Goal: Information Seeking & Learning: Check status

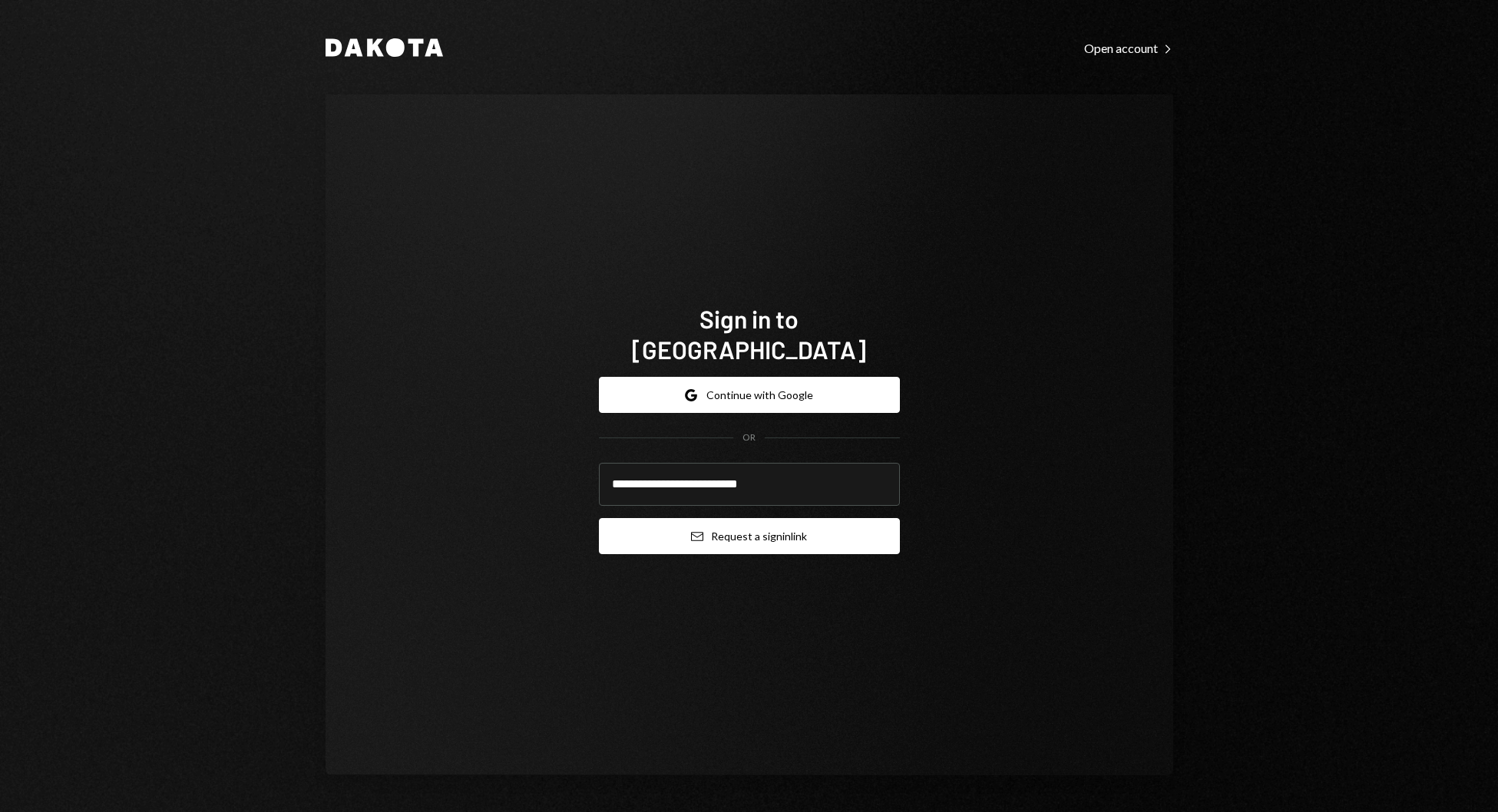
type input "**********"
click at [731, 527] on button "Email Request a sign in link" at bounding box center [749, 537] width 301 height 36
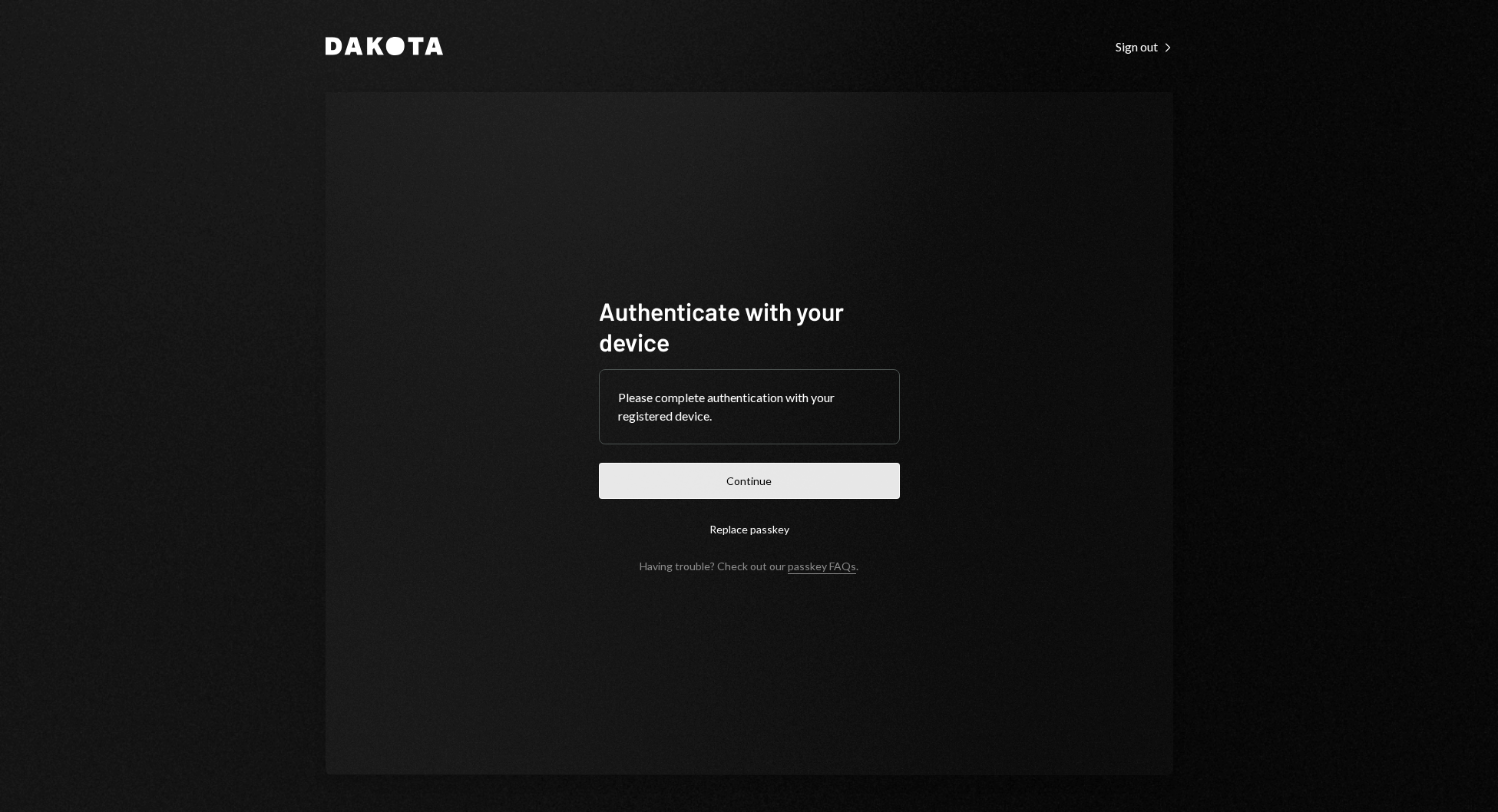
click at [691, 474] on button "Continue" at bounding box center [749, 481] width 301 height 36
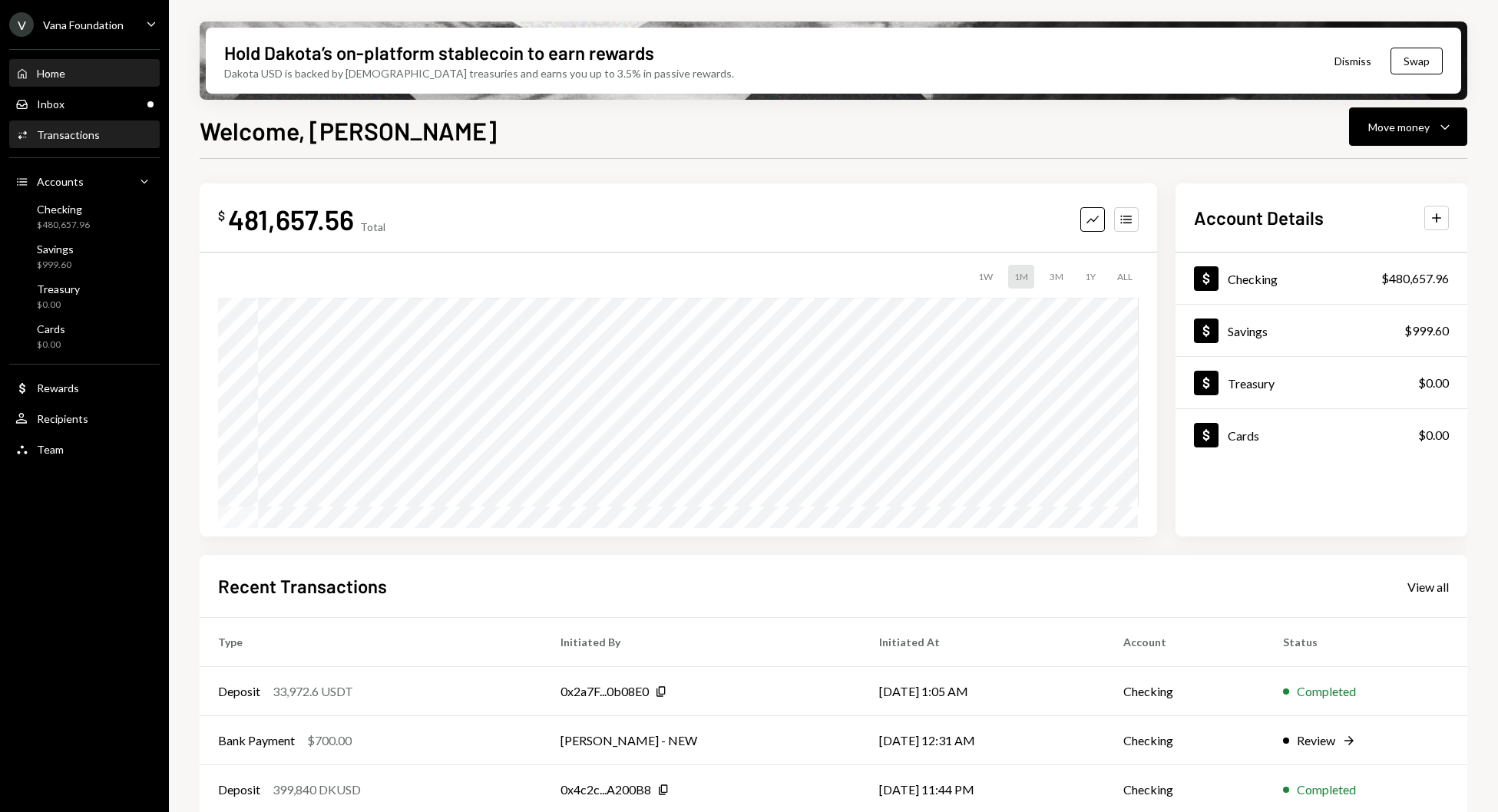
click at [42, 140] on div "Transactions" at bounding box center [68, 134] width 63 height 13
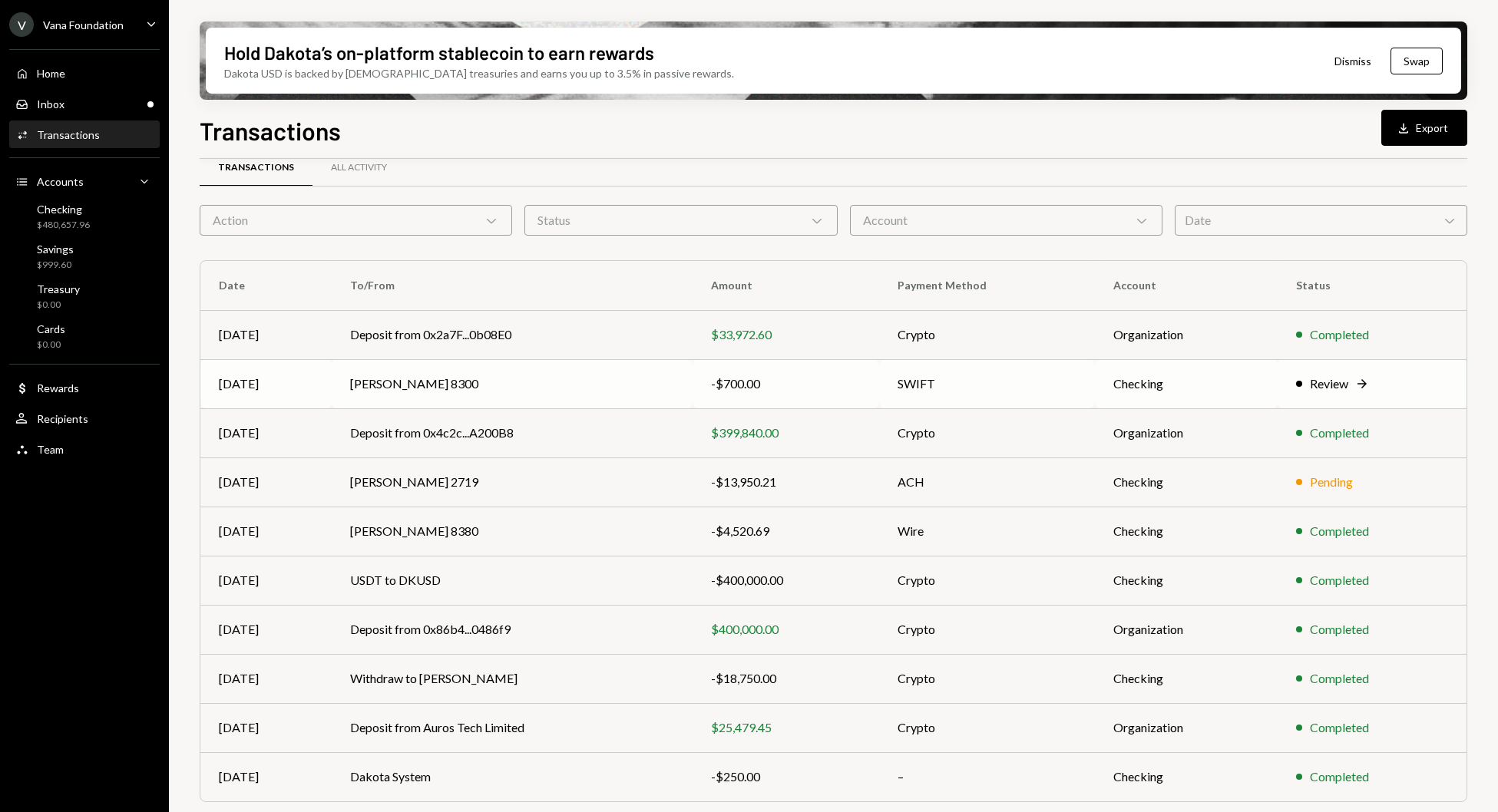
scroll to position [62, 0]
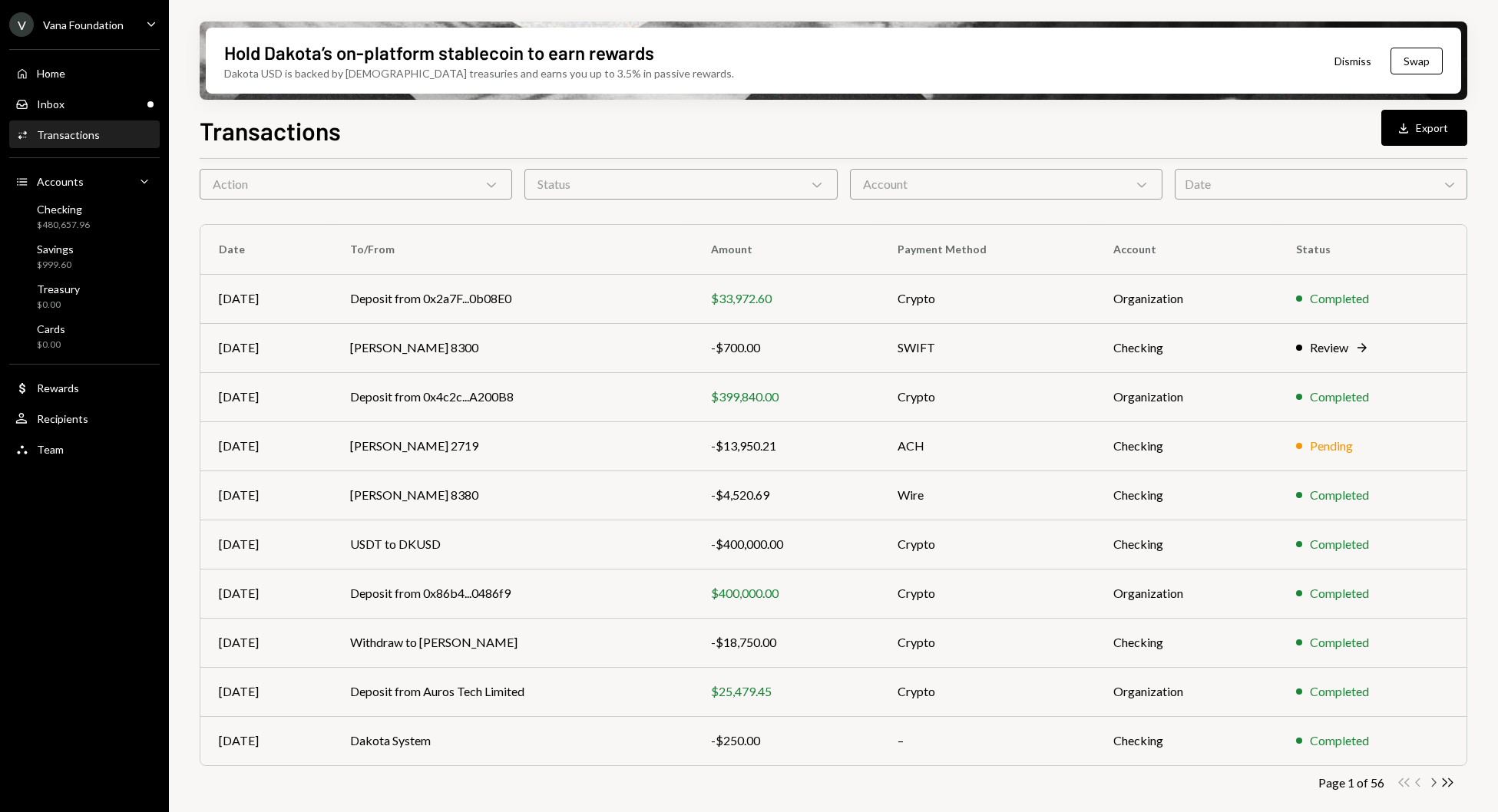
click at [1432, 786] on icon "button" at bounding box center [1434, 782] width 5 height 9
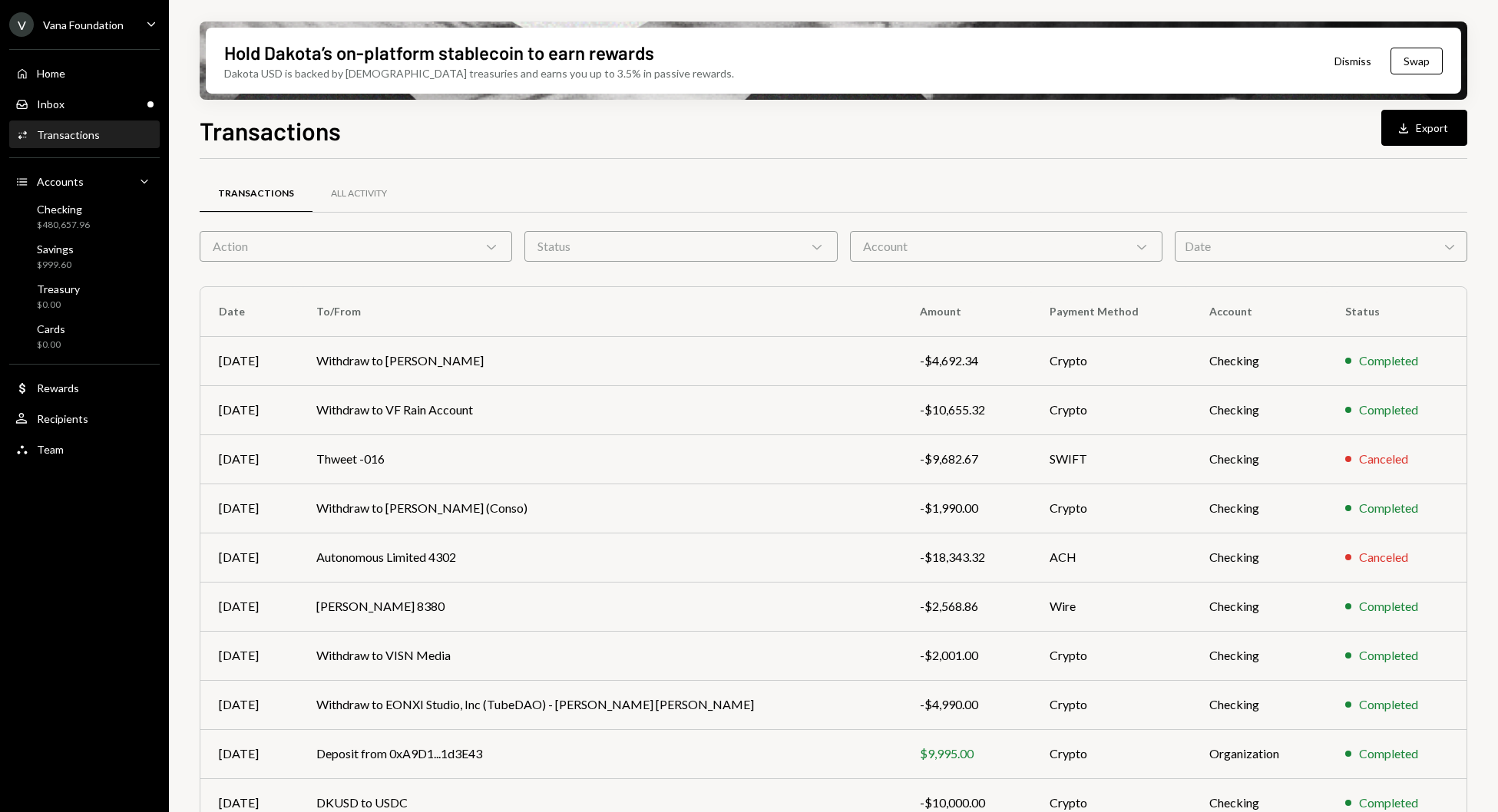
click at [1432, 786] on td "Completed" at bounding box center [1397, 803] width 140 height 49
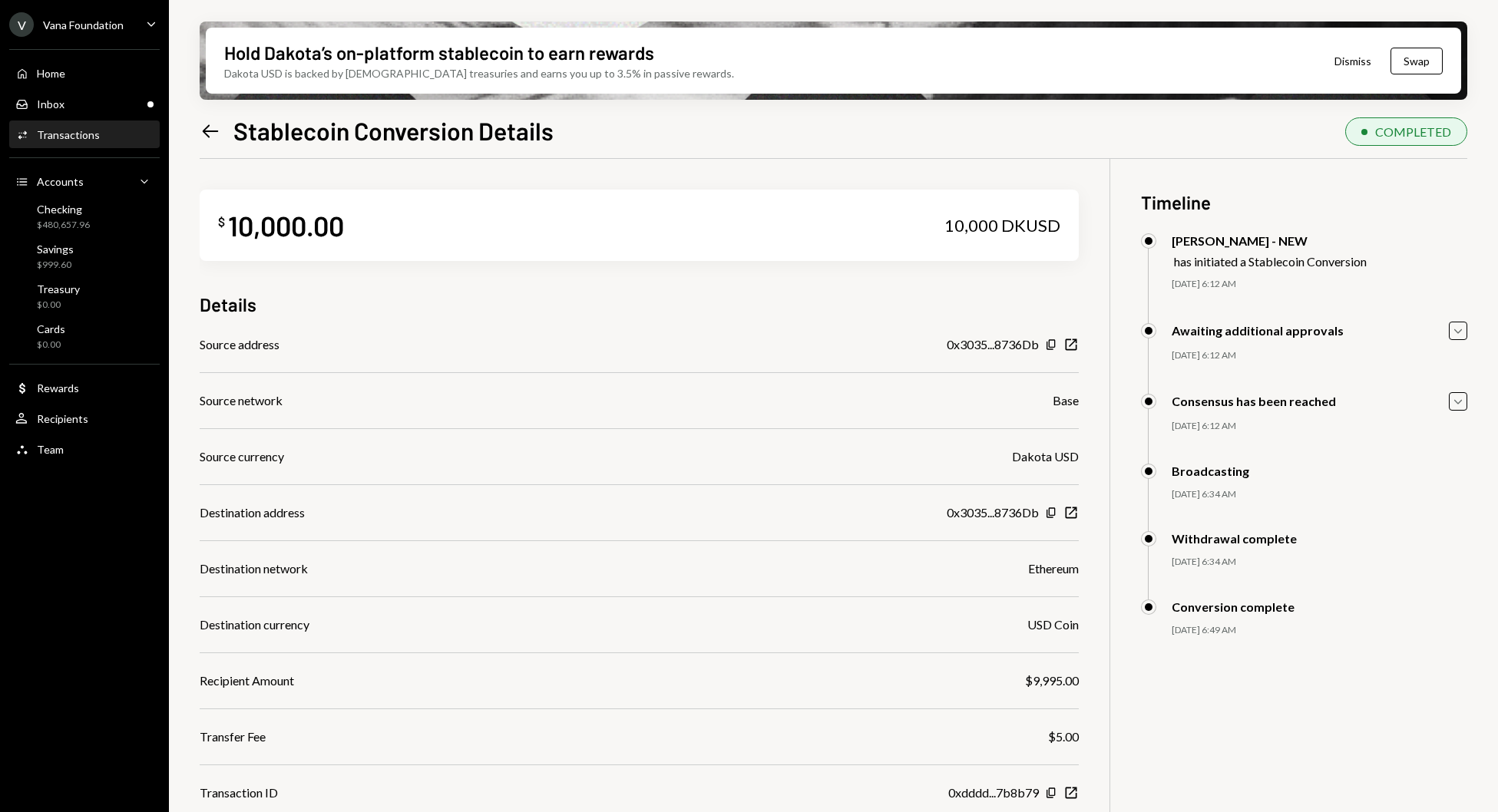
click at [231, 119] on div "Left Arrow Stablecoin Conversion Details" at bounding box center [376, 130] width 354 height 31
click at [196, 131] on div "Hold Dakota’s on-platform stablecoin to earn rewards Dakota USD is backed by U.…" at bounding box center [833, 406] width 1329 height 812
click at [210, 134] on icon "Left Arrow" at bounding box center [210, 131] width 21 height 21
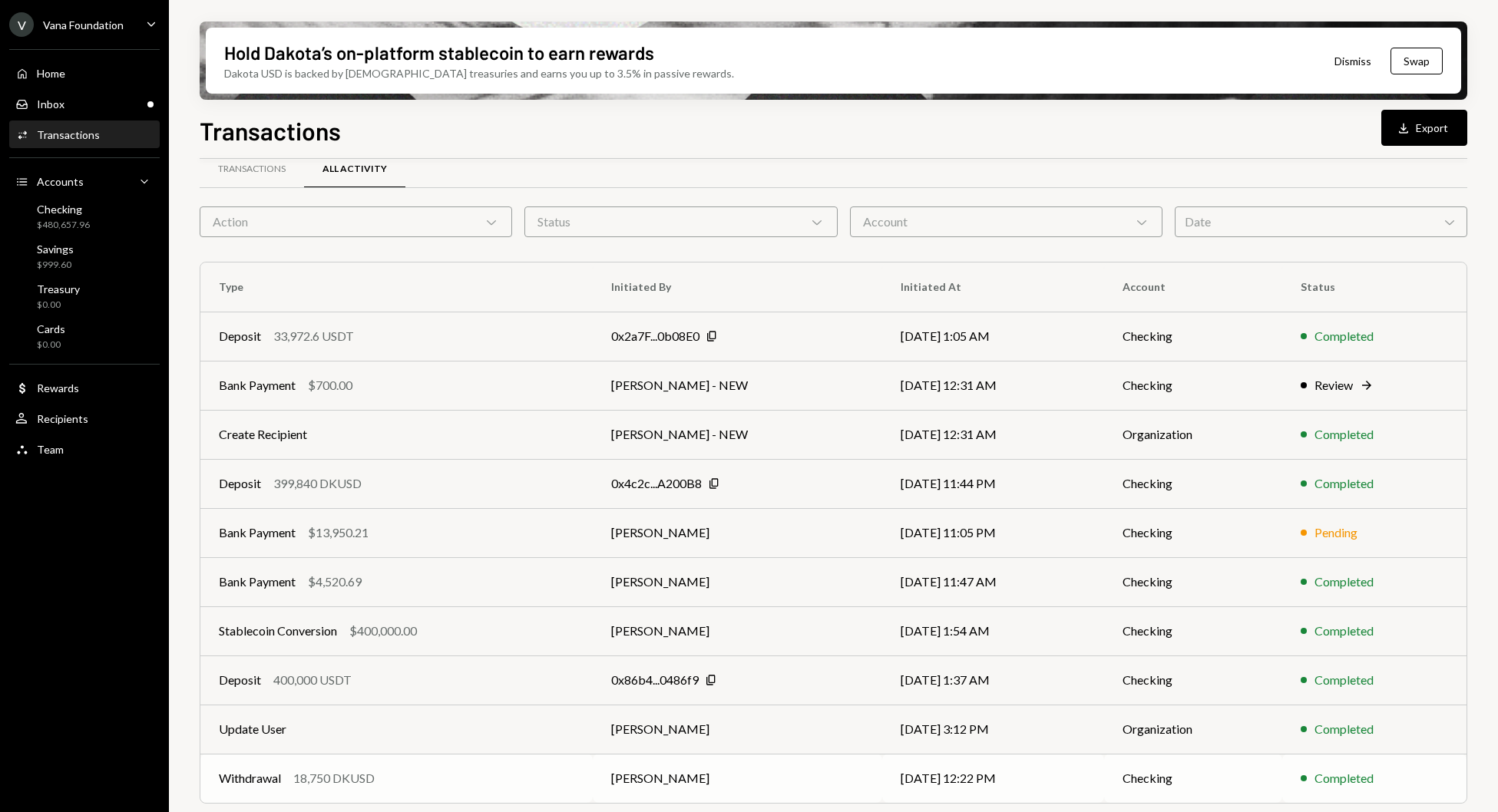
scroll to position [62, 0]
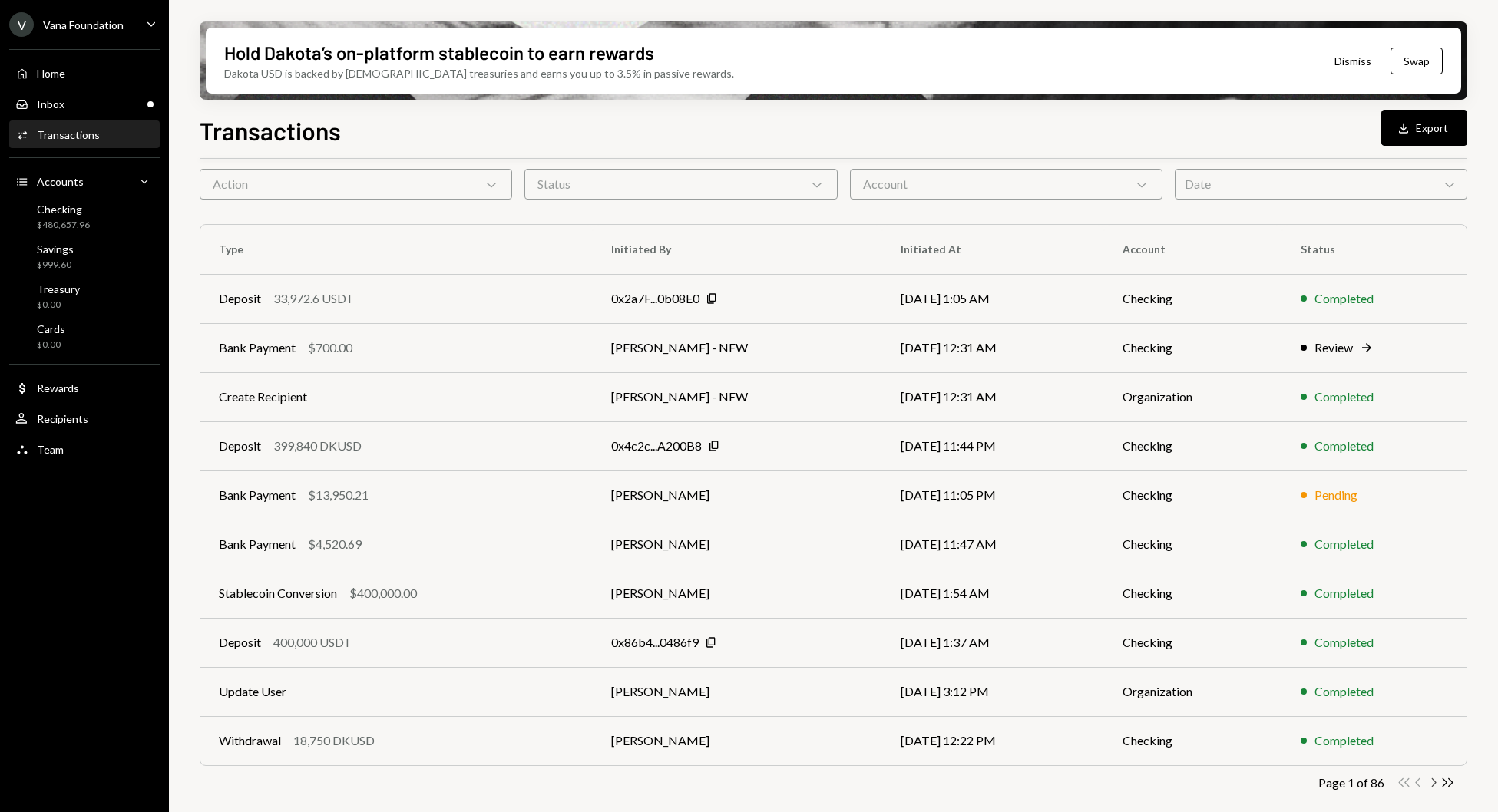
click at [1431, 781] on icon "Chevron Right" at bounding box center [1433, 782] width 15 height 15
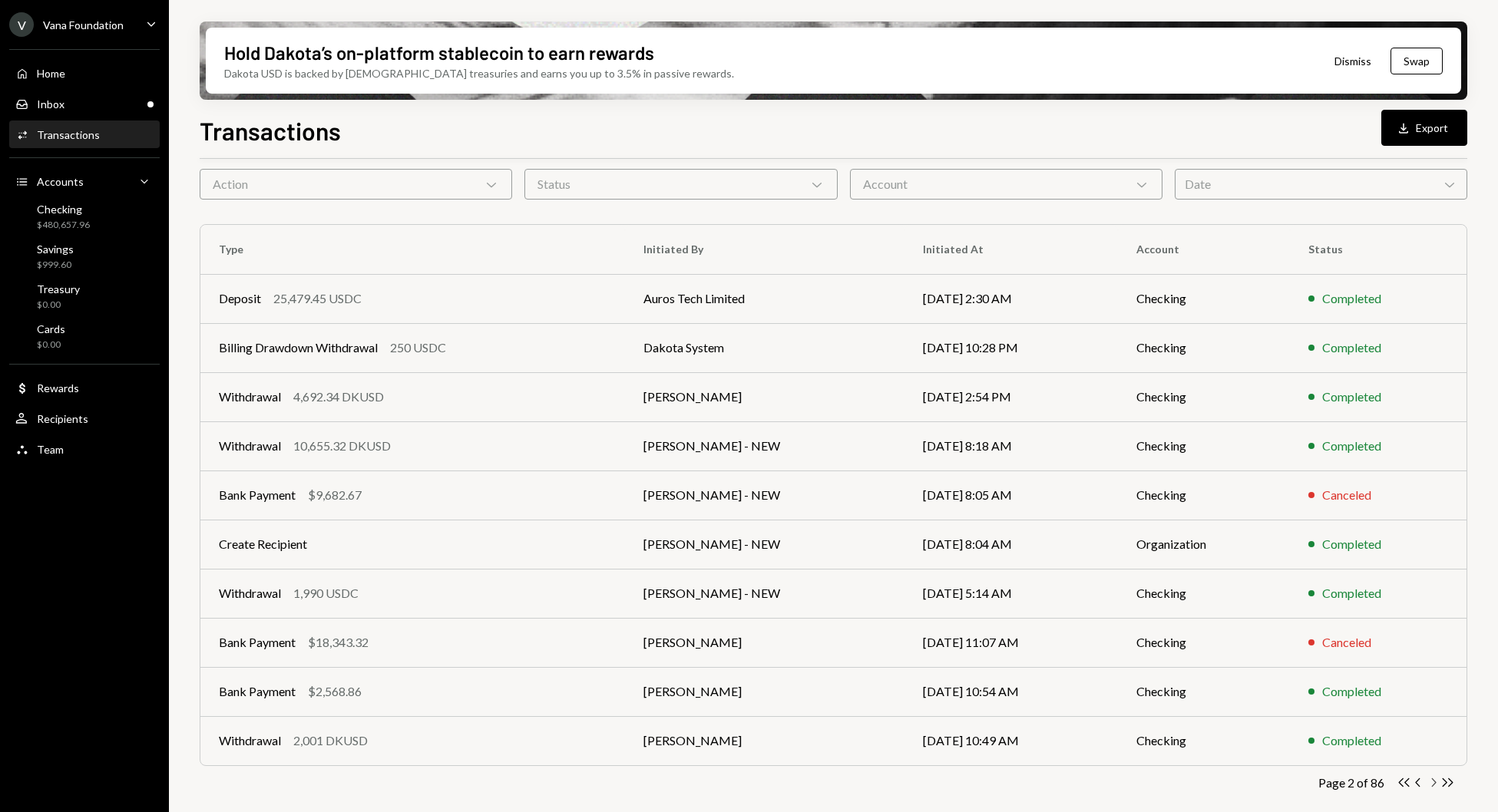
click at [1434, 781] on icon "button" at bounding box center [1434, 782] width 5 height 9
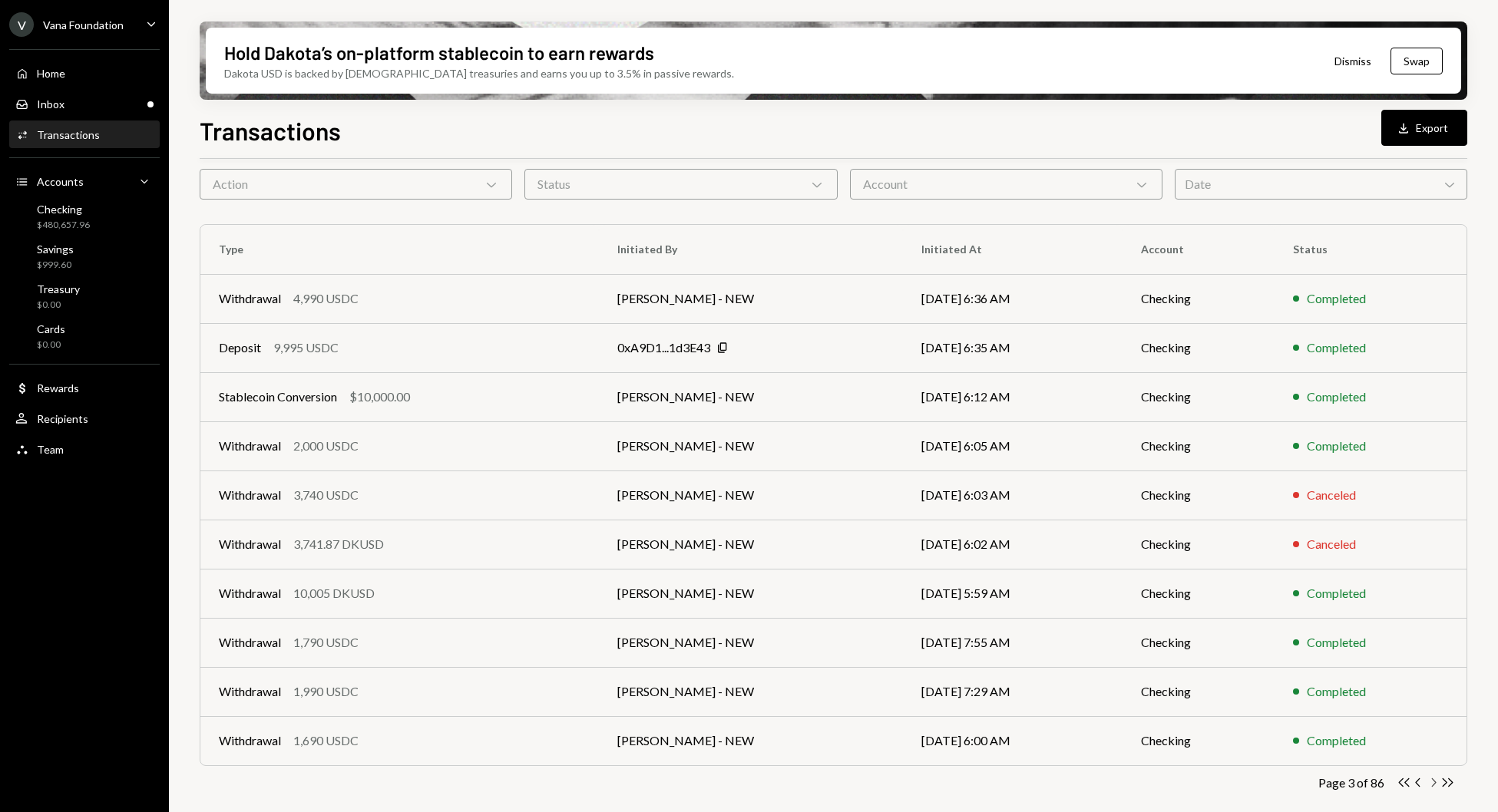
click at [1432, 782] on icon "Chevron Right" at bounding box center [1433, 782] width 15 height 15
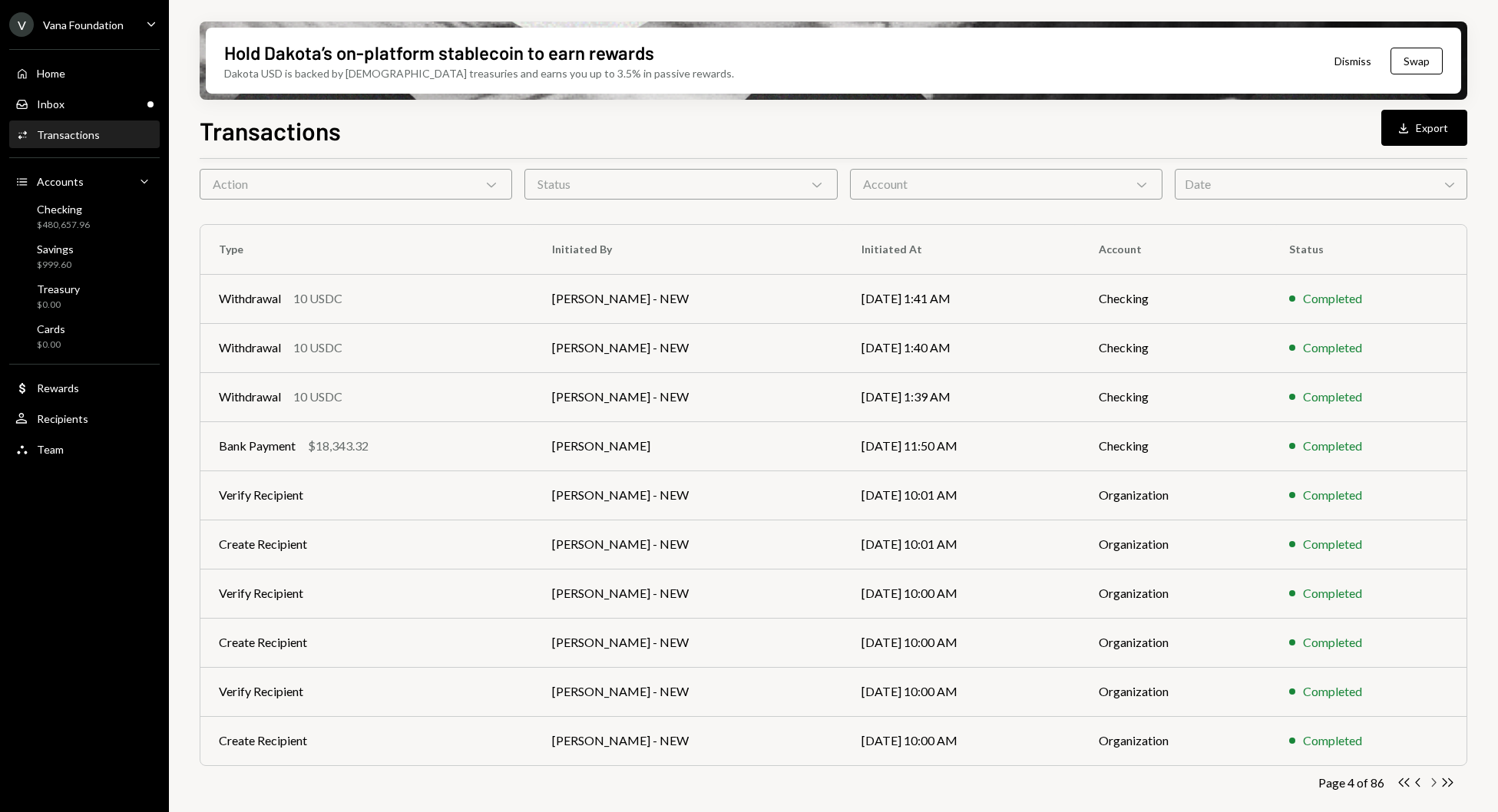
click at [1436, 781] on icon "Chevron Right" at bounding box center [1433, 782] width 15 height 15
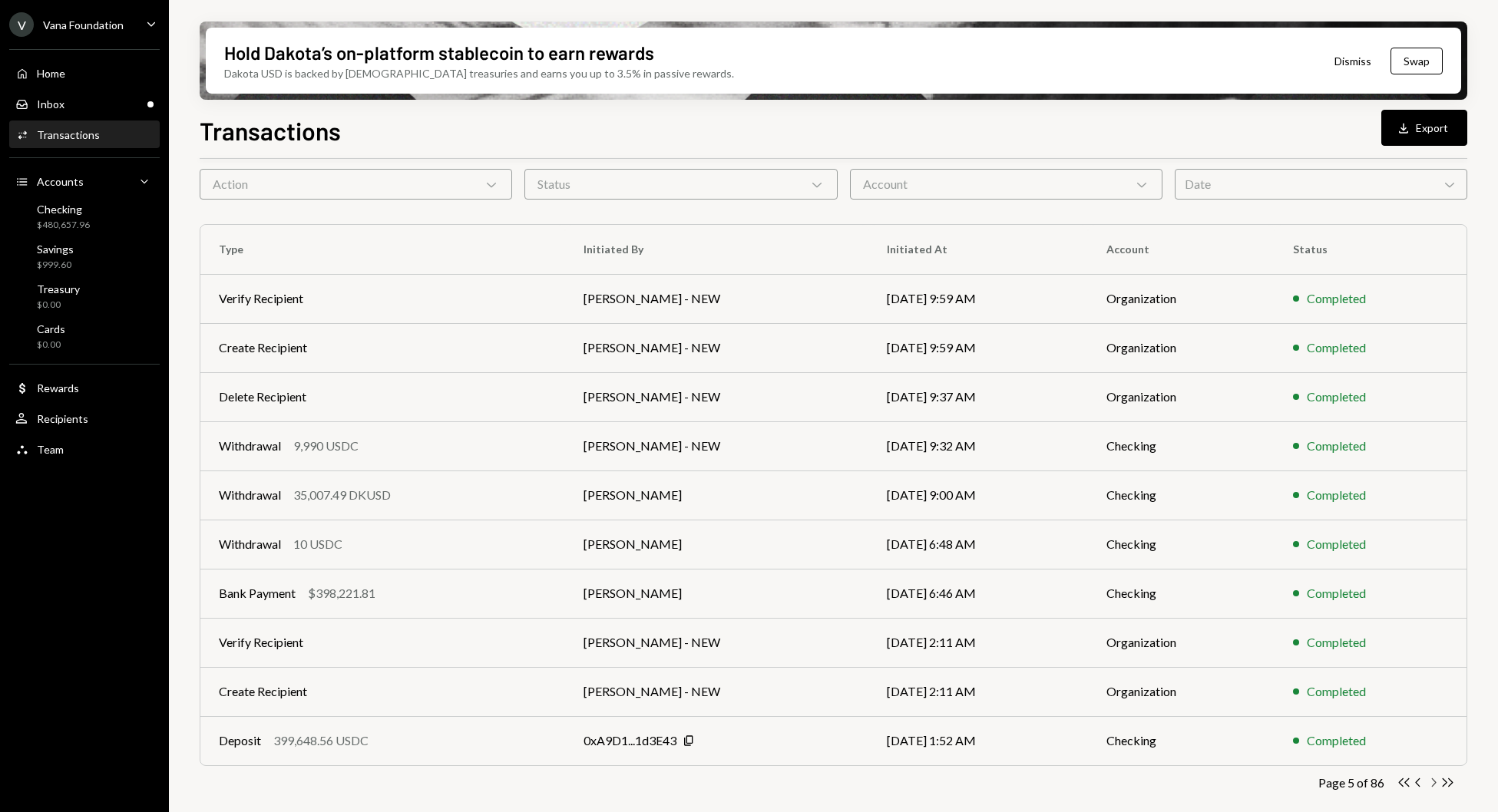
click at [1432, 781] on icon "Chevron Right" at bounding box center [1433, 782] width 15 height 15
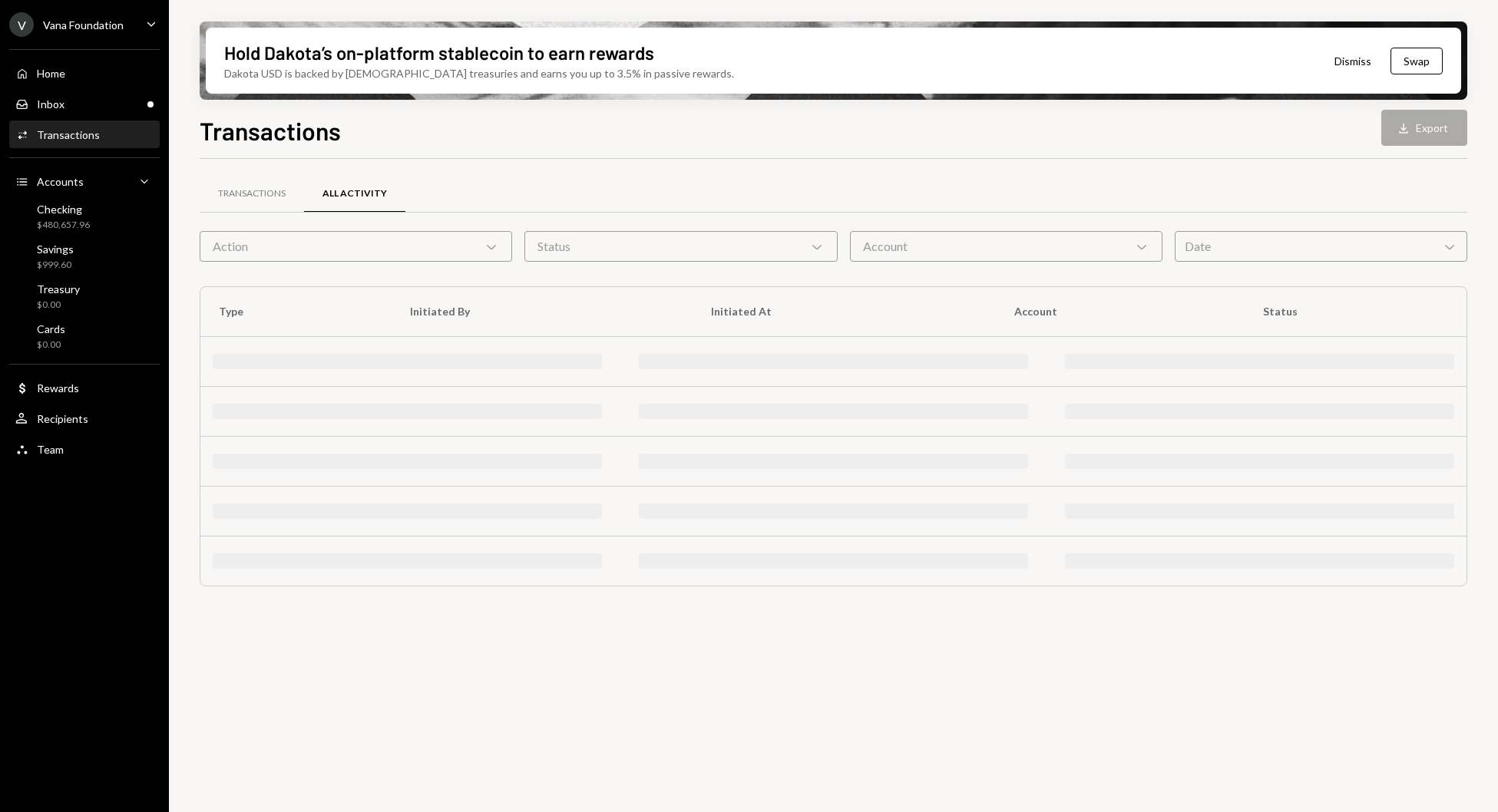
scroll to position [0, 0]
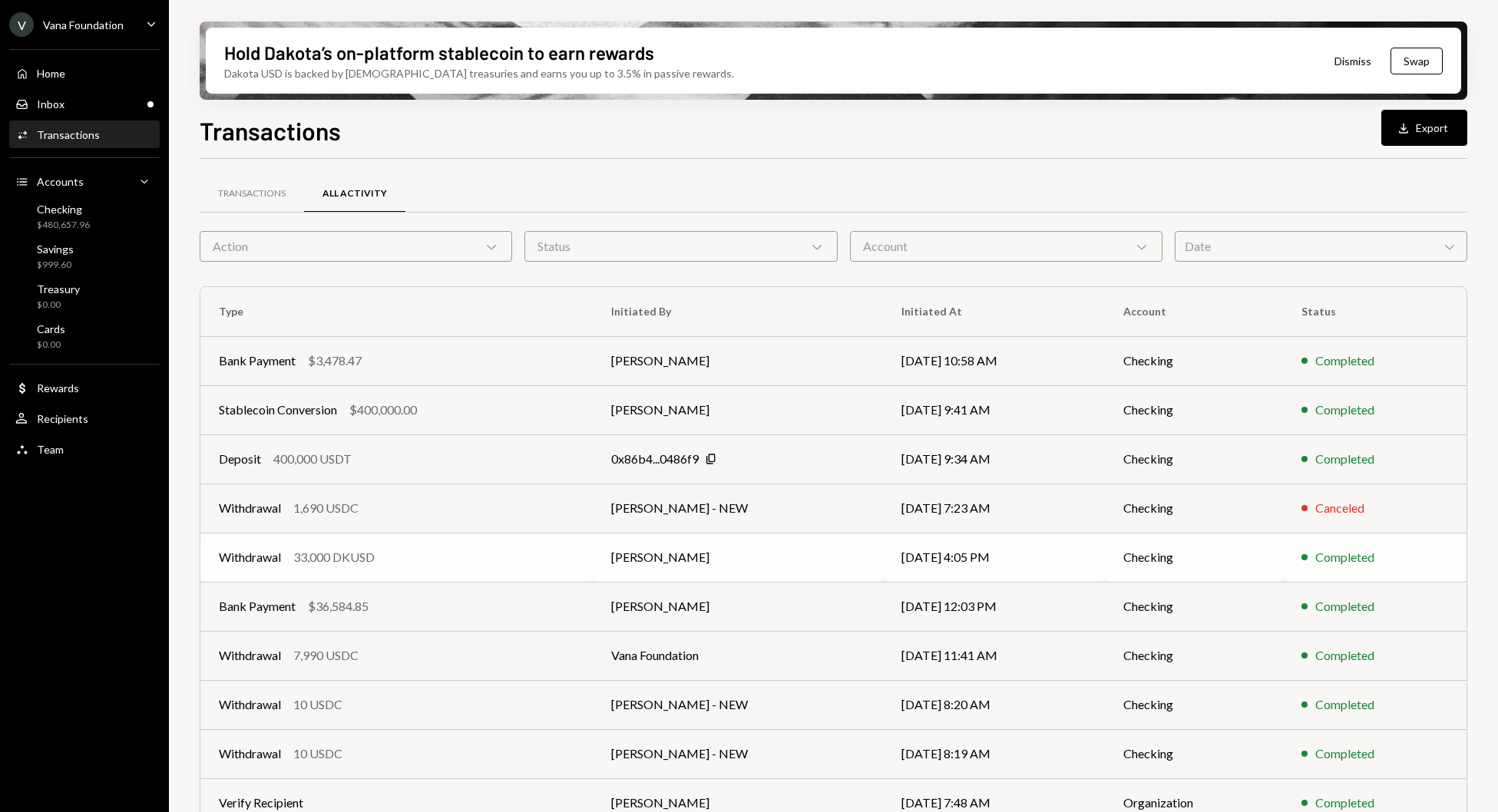
click at [590, 563] on td "Withdrawal 33,000 DKUSD" at bounding box center [396, 557] width 392 height 49
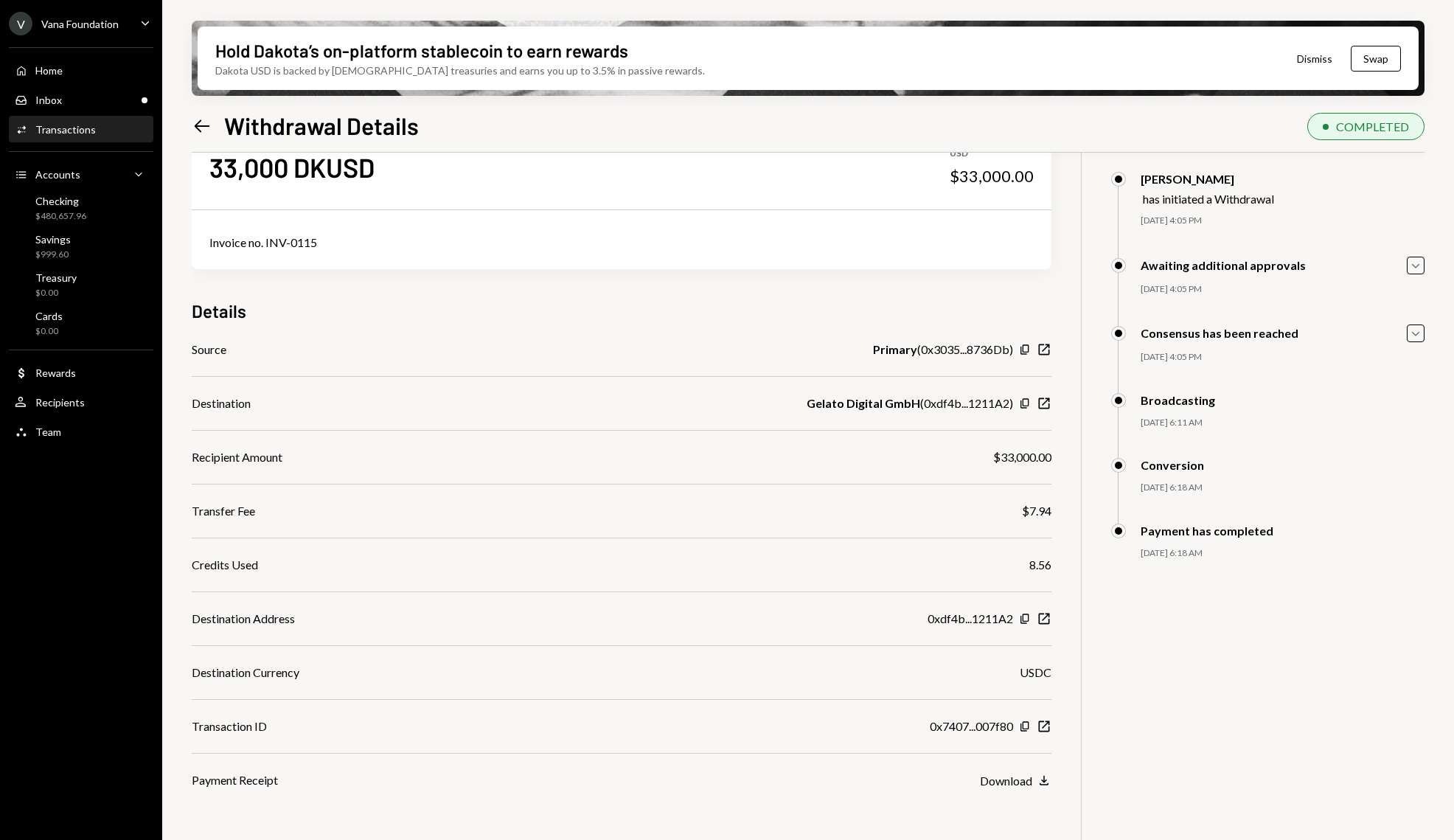
scroll to position [51, 0]
click at [102, 118] on div "Activities Transactions" at bounding box center [81, 130] width 133 height 25
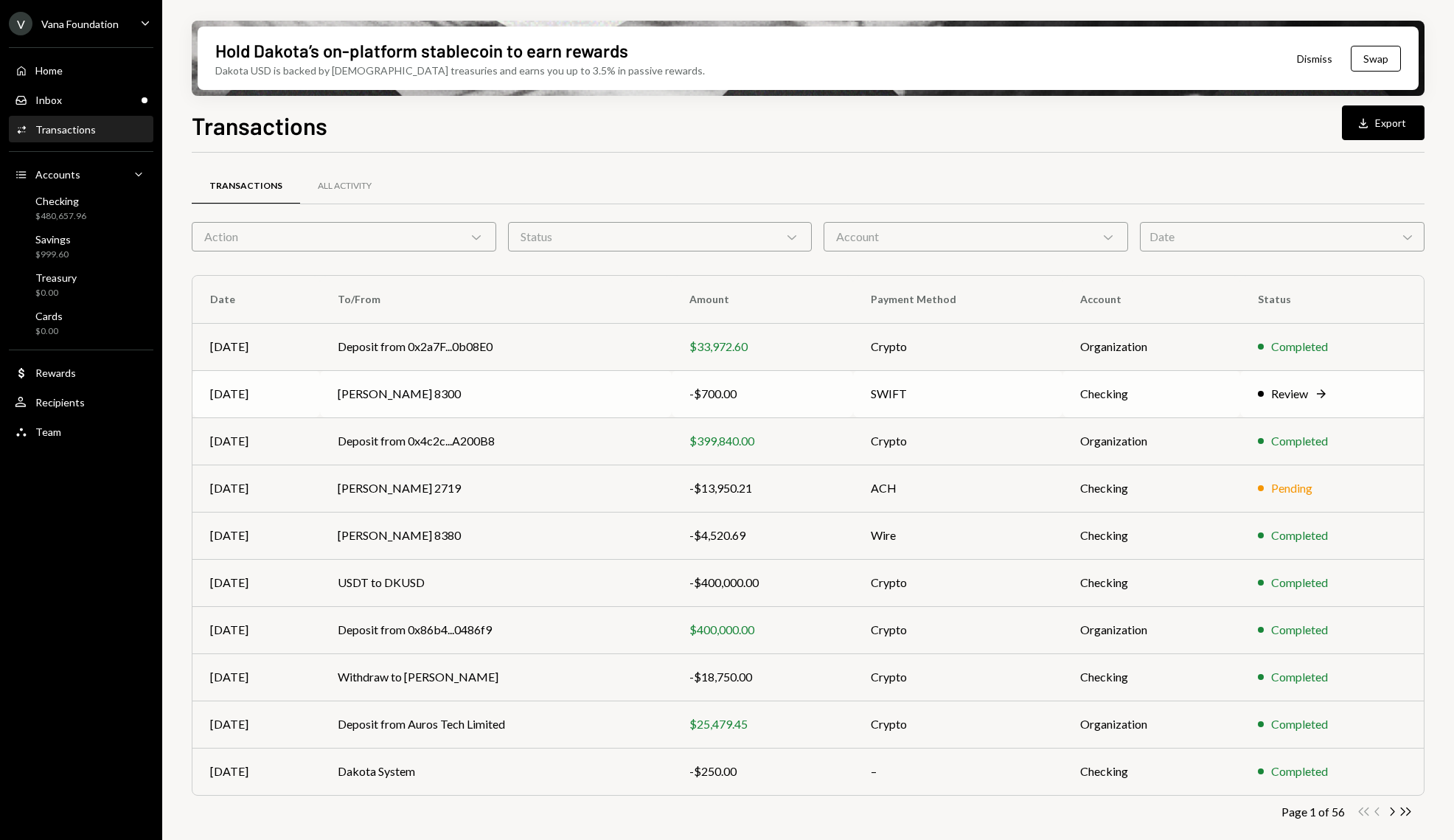
click at [570, 395] on td "Marieta Karapetyan 8300" at bounding box center [496, 393] width 351 height 47
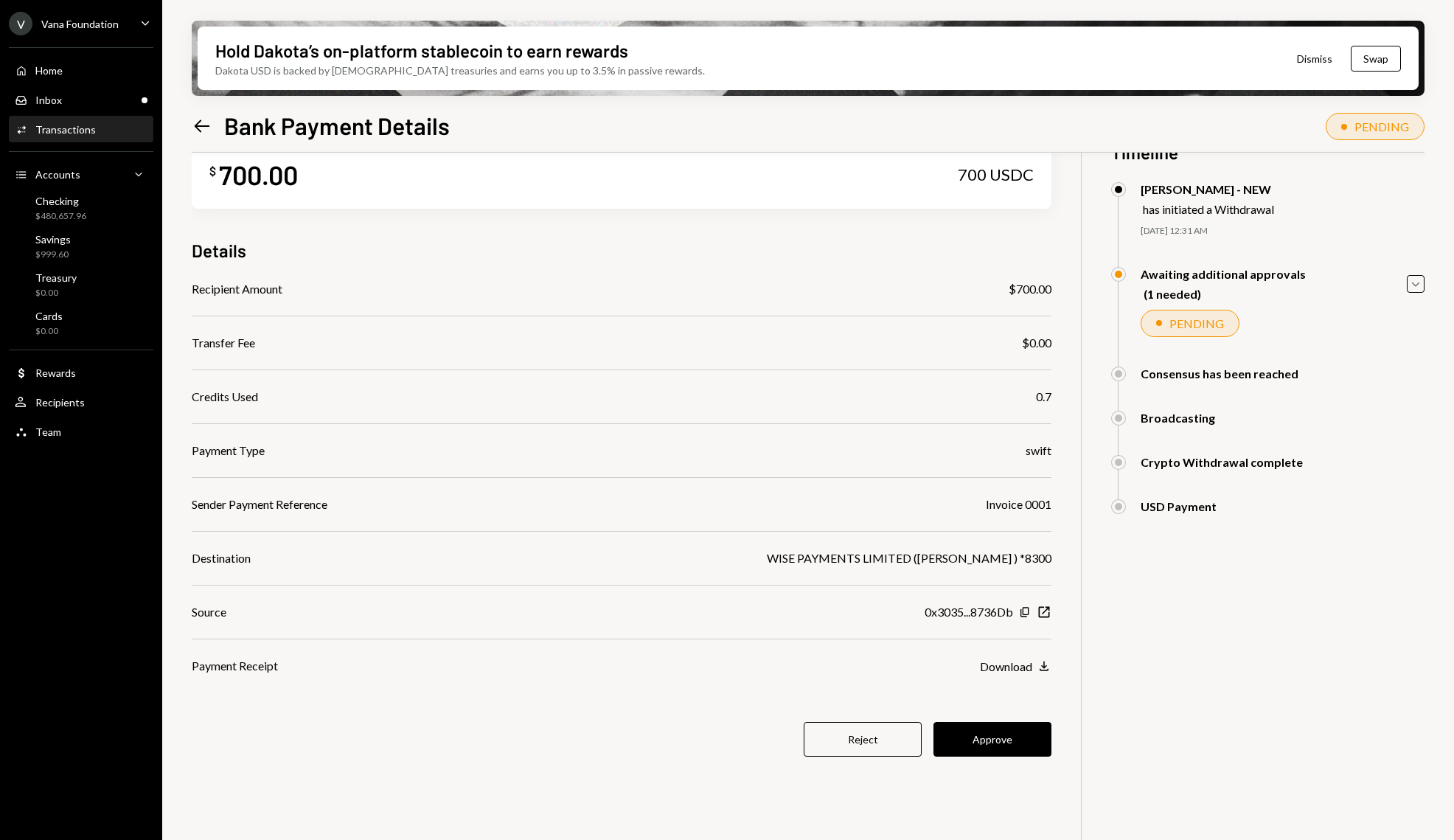
scroll to position [82, 0]
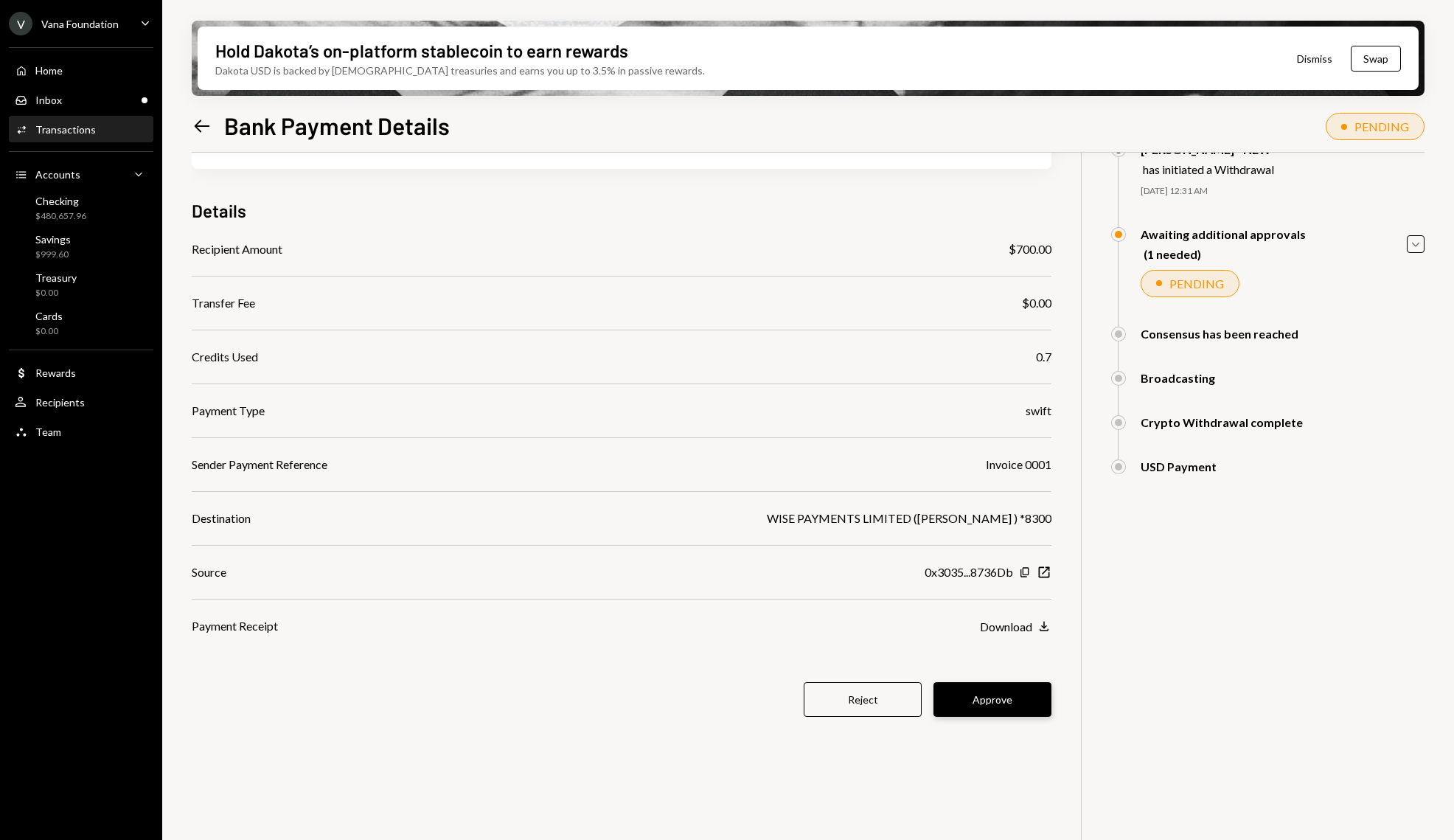
click at [1020, 703] on button "Approve" at bounding box center [992, 699] width 118 height 35
